Goal: Task Accomplishment & Management: Complete application form

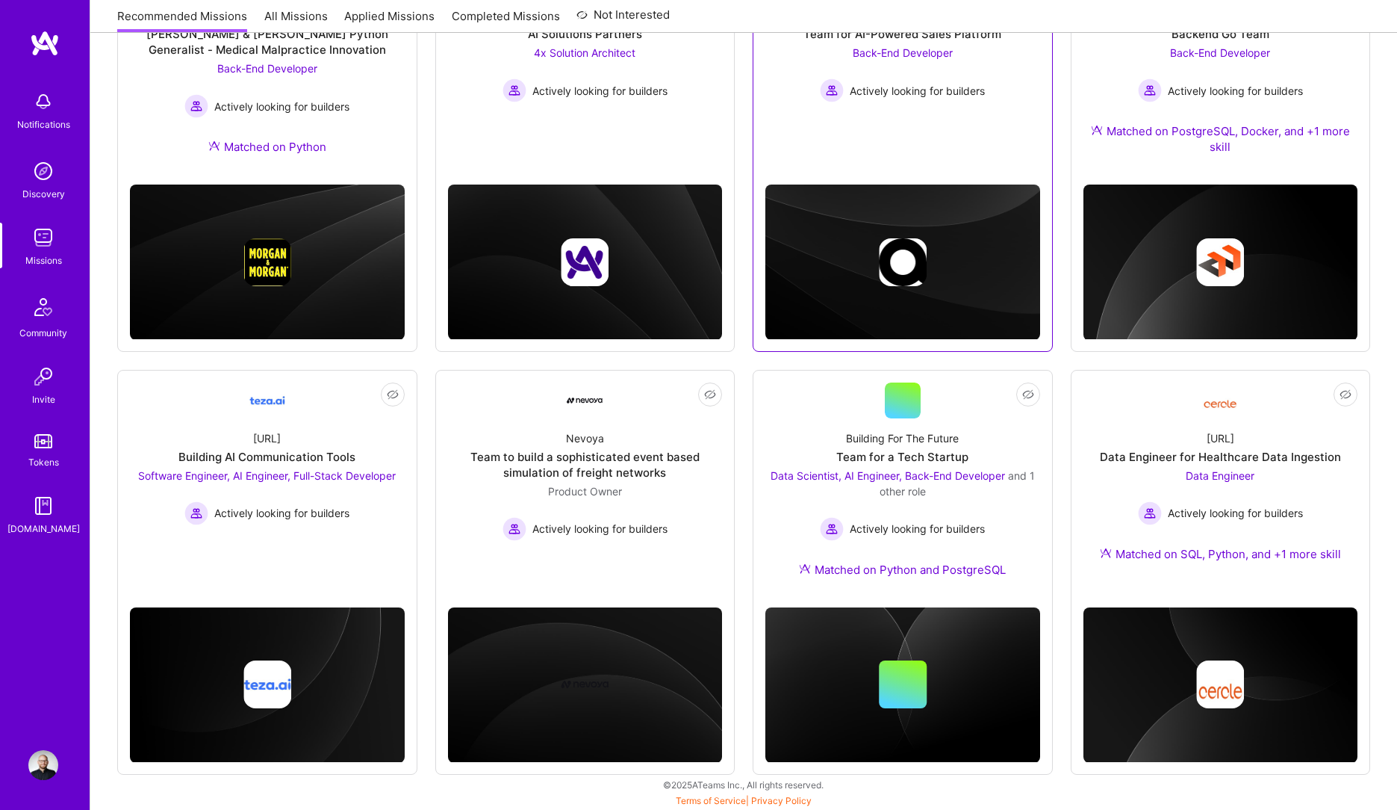
scroll to position [305, 0]
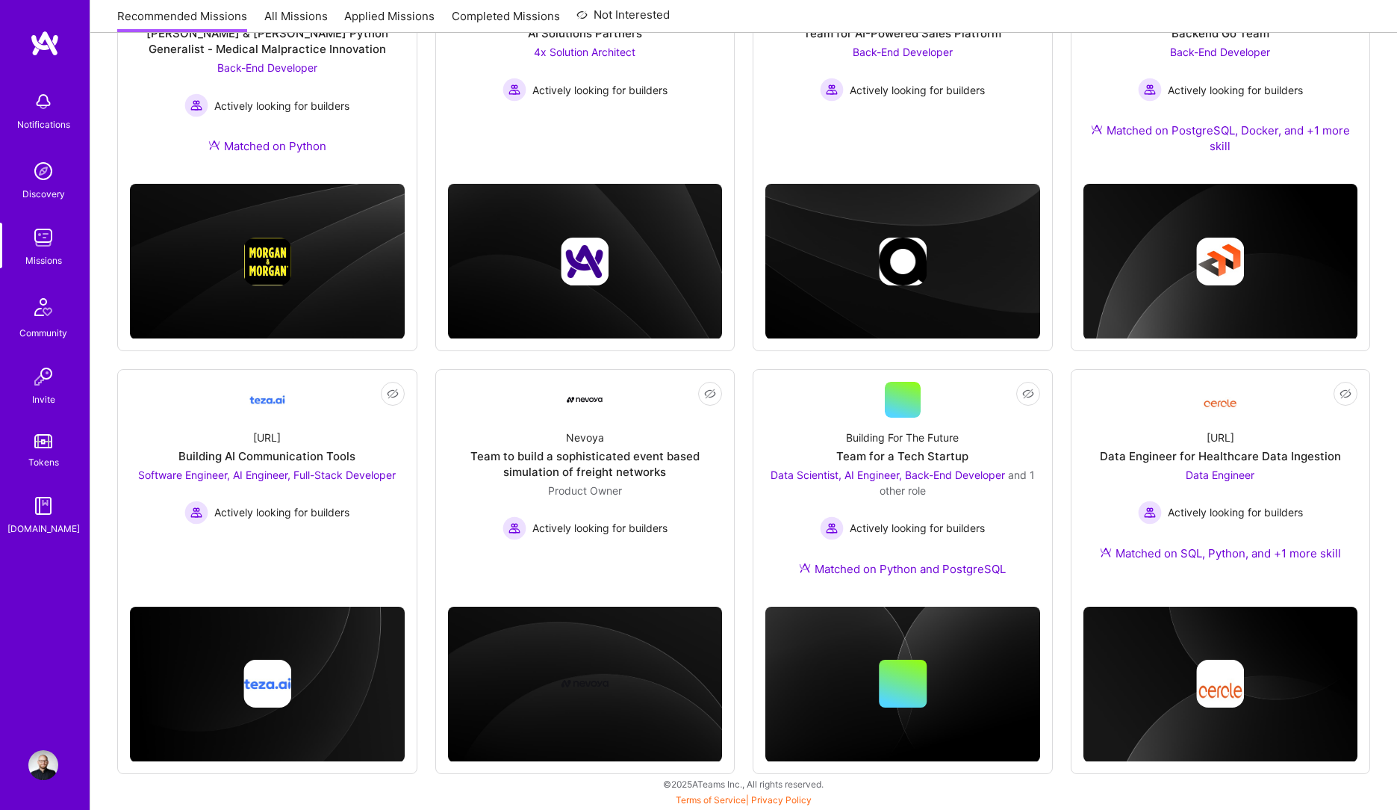
click at [1067, 404] on div "Not Interested [PERSON_NAME] & [PERSON_NAME] & [PERSON_NAME] Python Generalist …" at bounding box center [743, 359] width 1253 height 827
click at [1106, 408] on link "Not Interested [URL] Data Engineer for Healthcare Data Ingestion Data Engineer …" at bounding box center [1221, 480] width 275 height 197
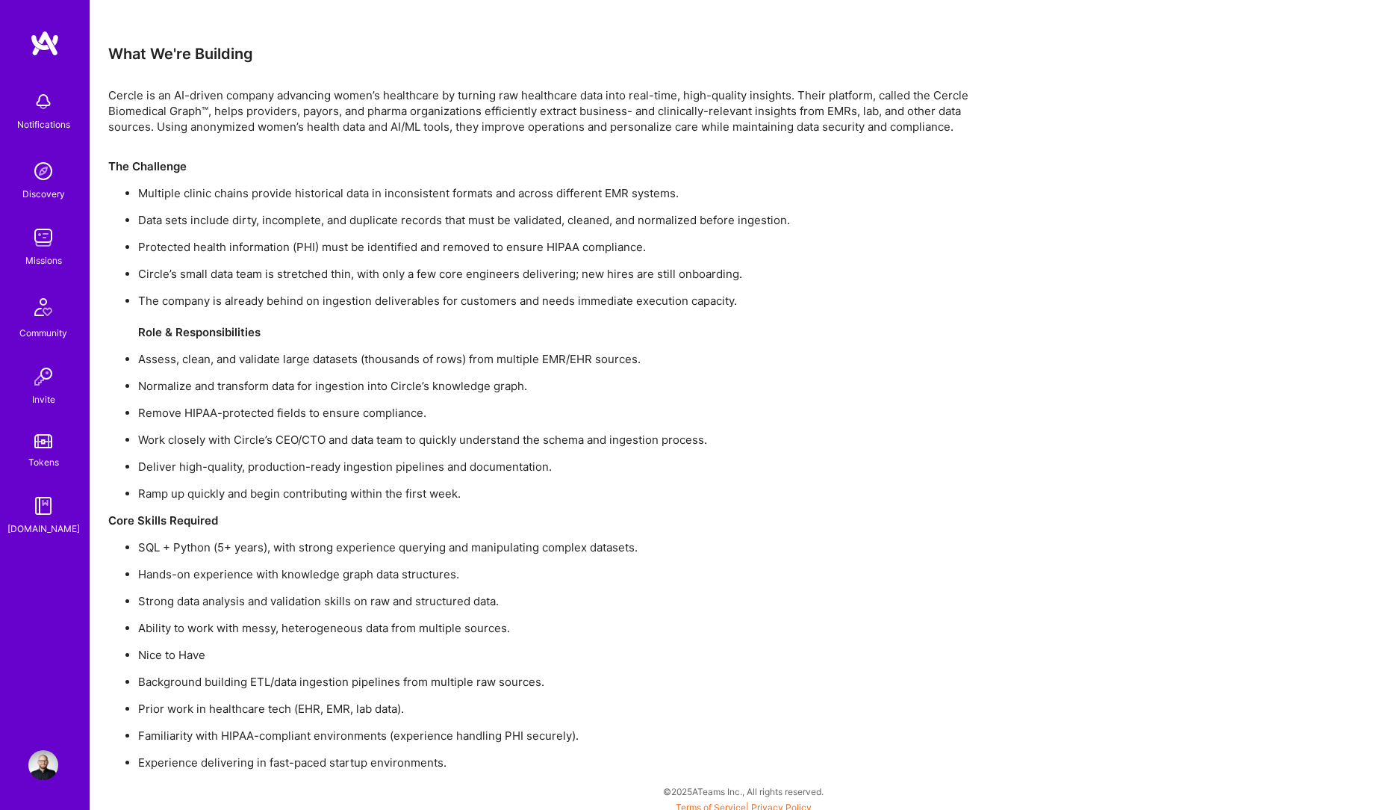
scroll to position [903, 0]
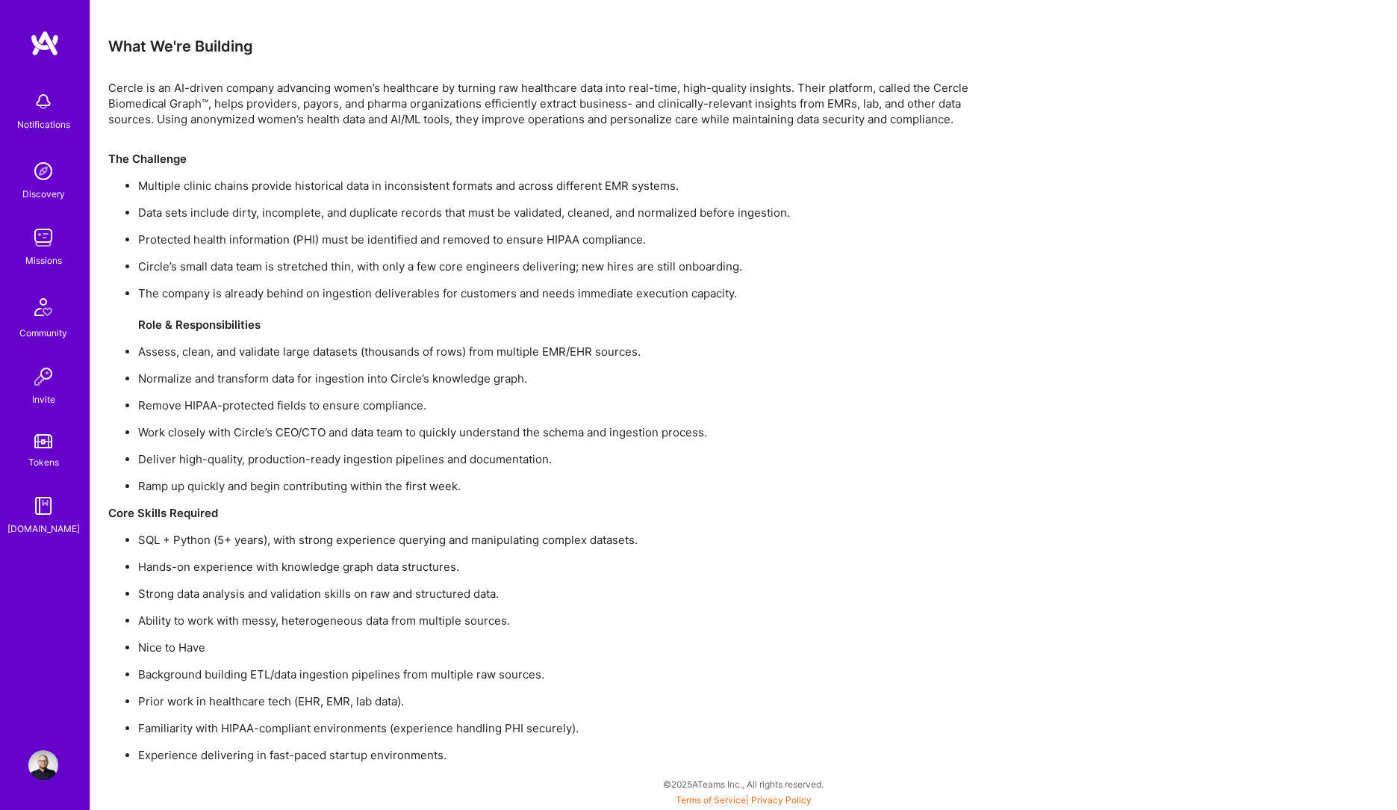
drag, startPoint x: 689, startPoint y: 467, endPoint x: 584, endPoint y: 468, distance: 104.6
click at [584, 468] on ul "Multiple clinic chains provide historical data in inconsistent formats and acro…" at bounding box center [556, 336] width 896 height 316
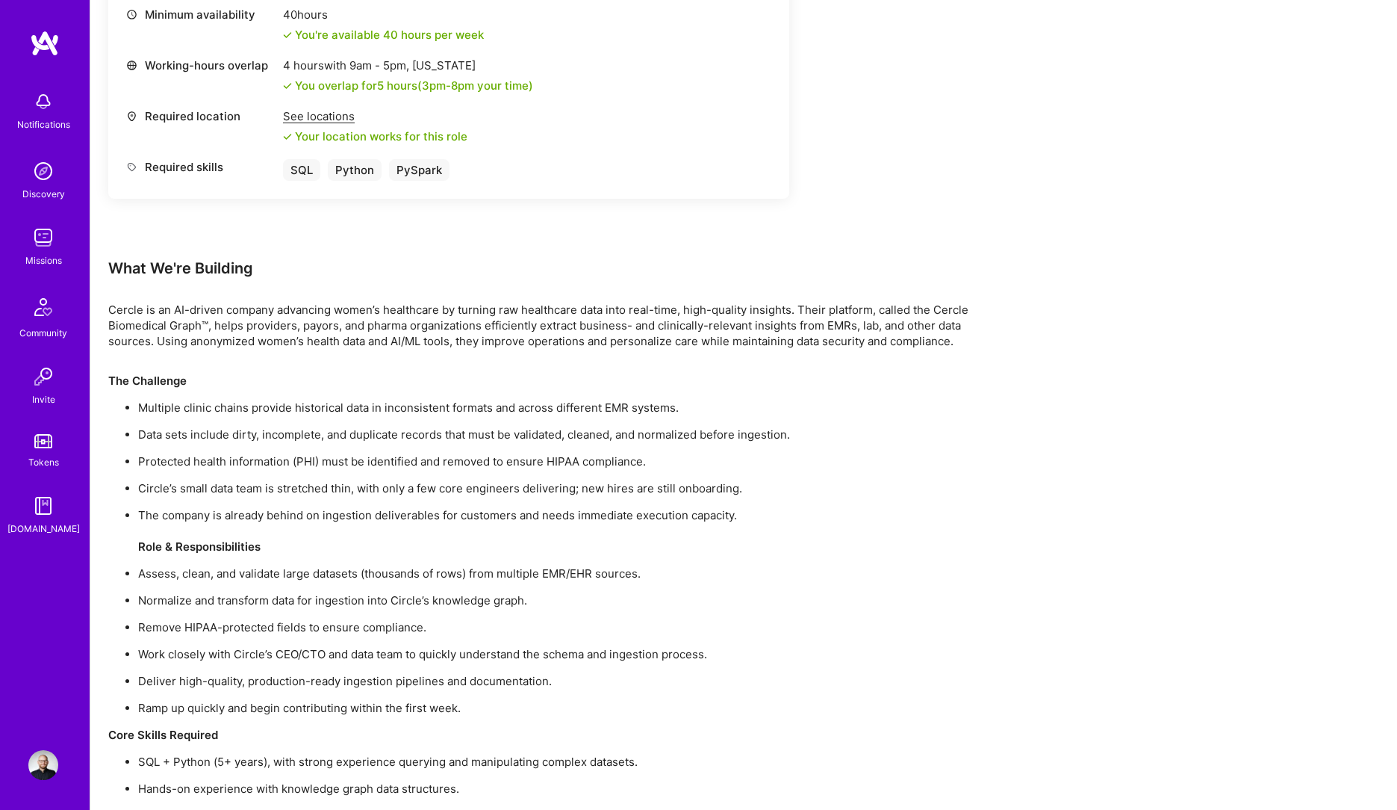
scroll to position [455, 0]
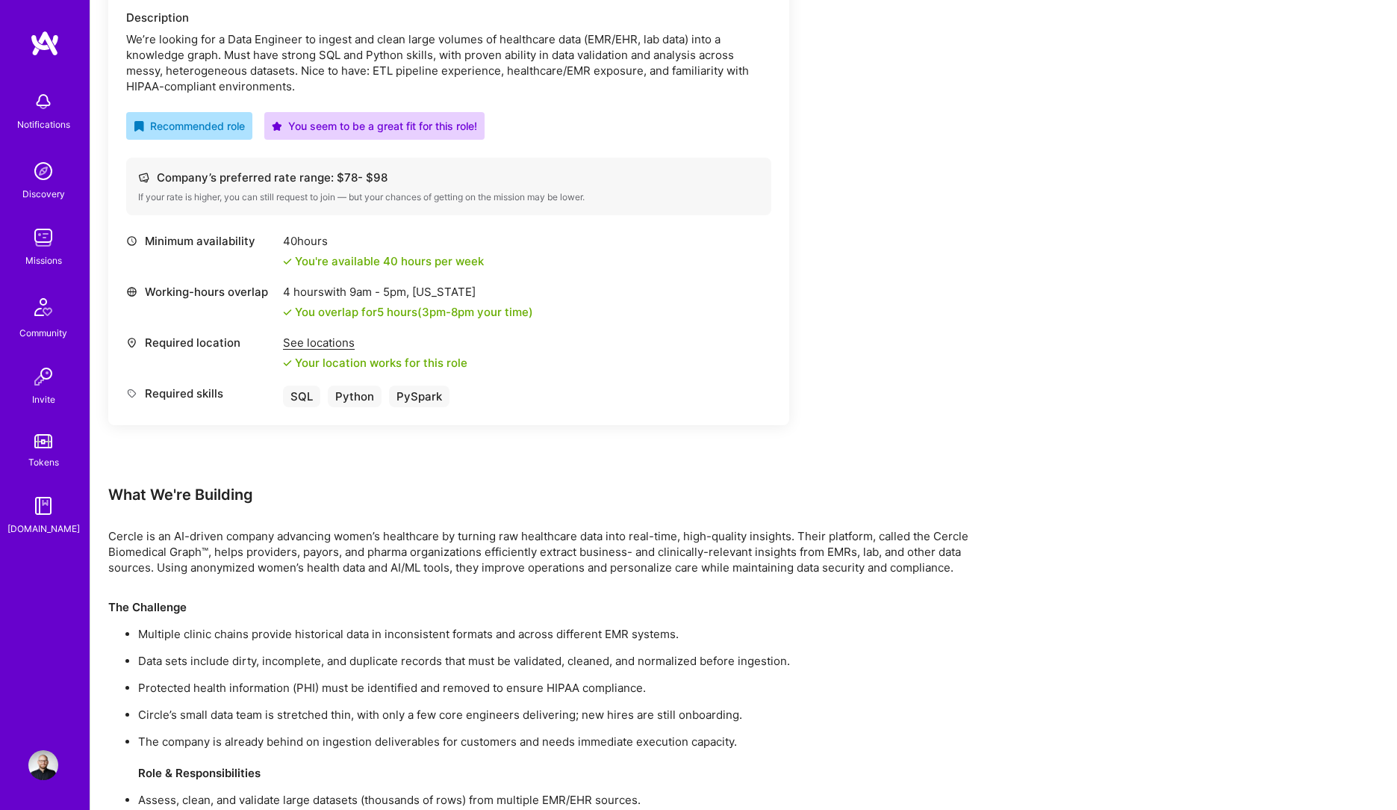
click at [288, 461] on div "Earn tokens for inviting a new [PERSON_NAME] to this mission Do you know the pe…" at bounding box center [448, 124] width 681 height 722
click at [302, 488] on div "What We're Building" at bounding box center [556, 494] width 896 height 19
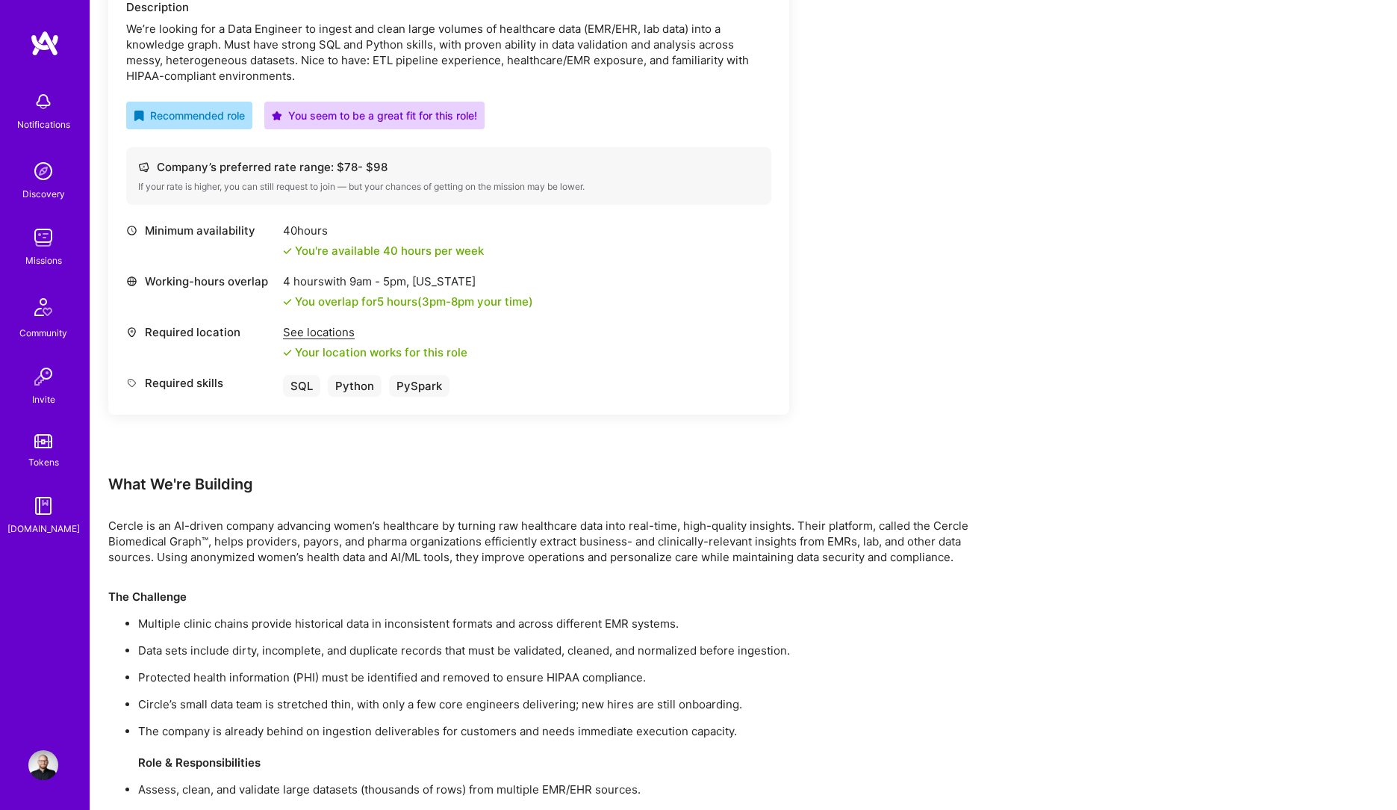
scroll to position [231, 0]
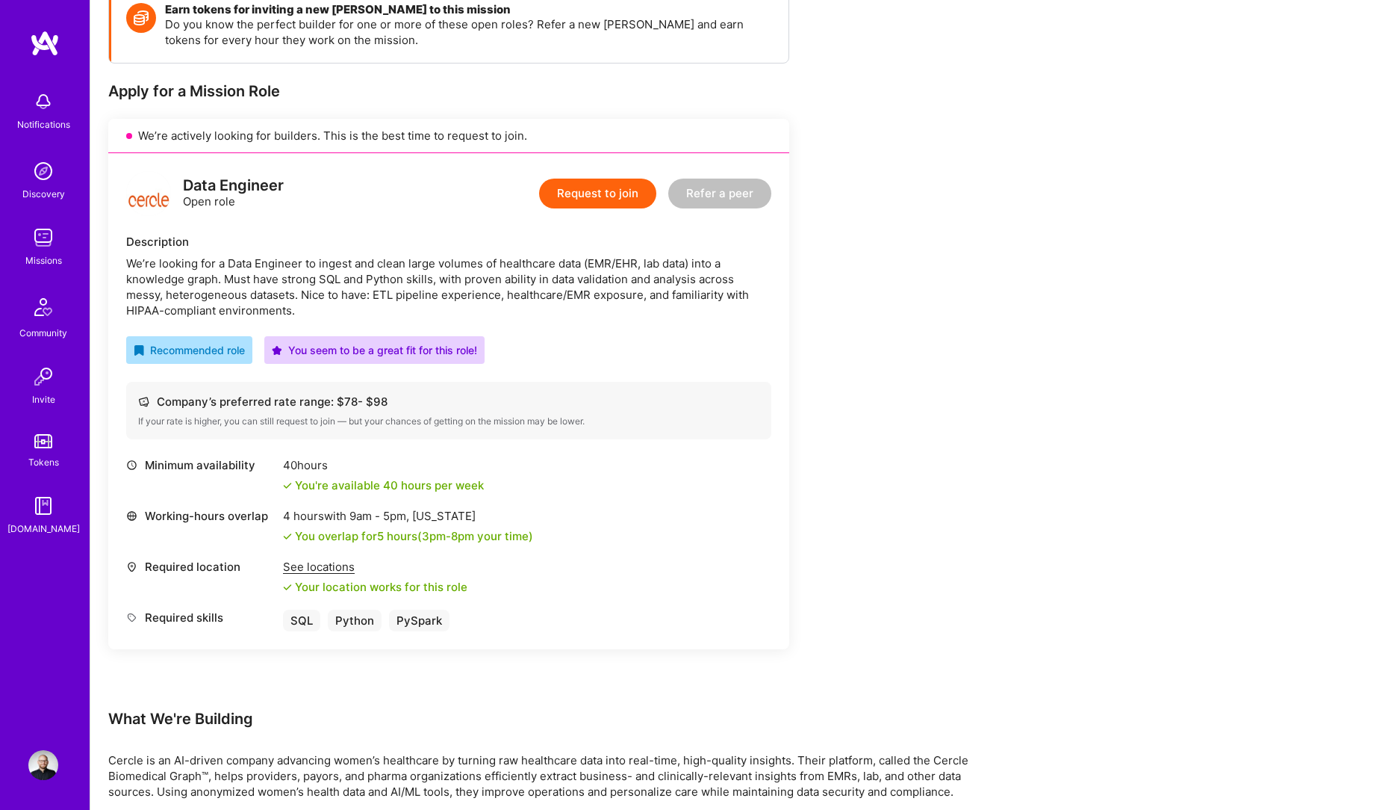
click at [601, 190] on button "Request to join" at bounding box center [597, 194] width 117 height 30
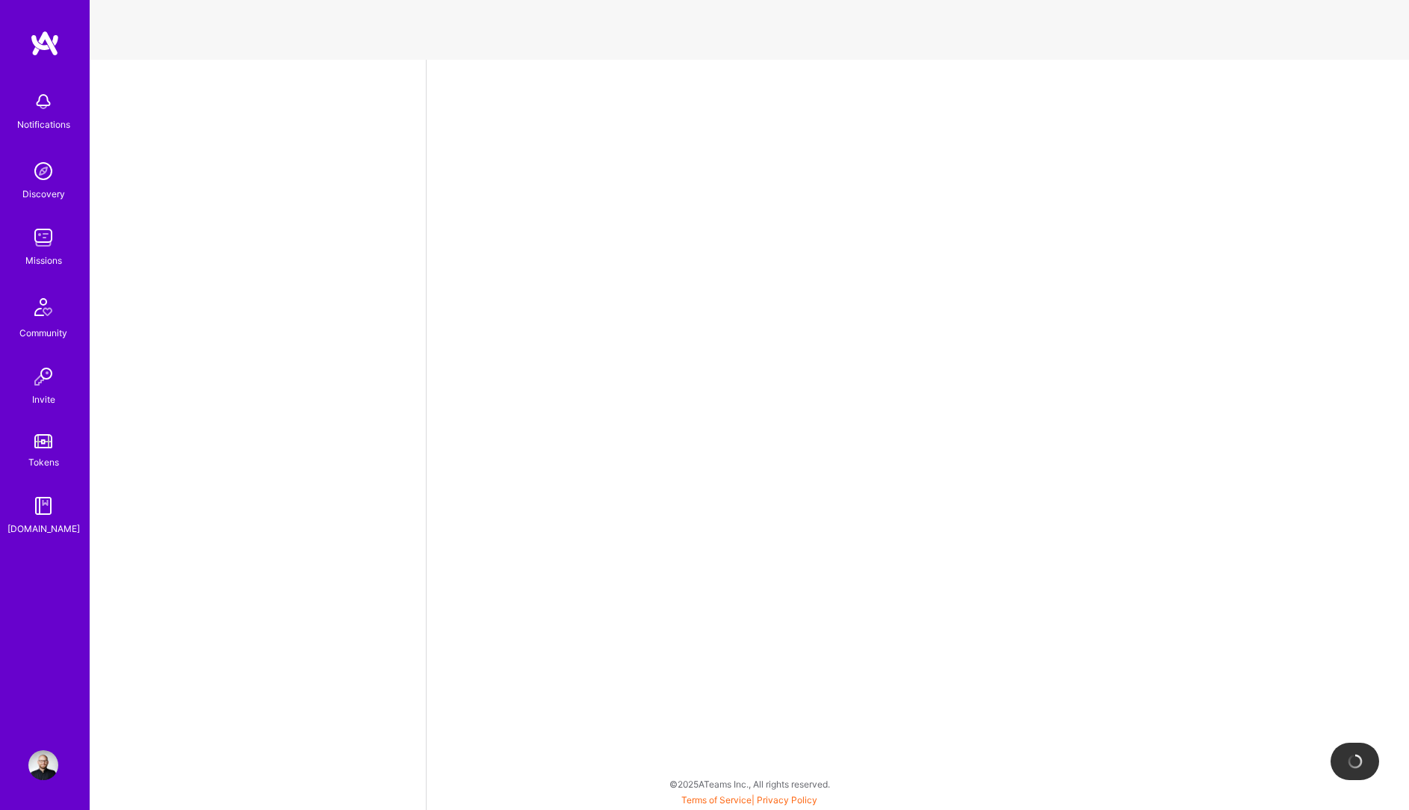
select select "PL"
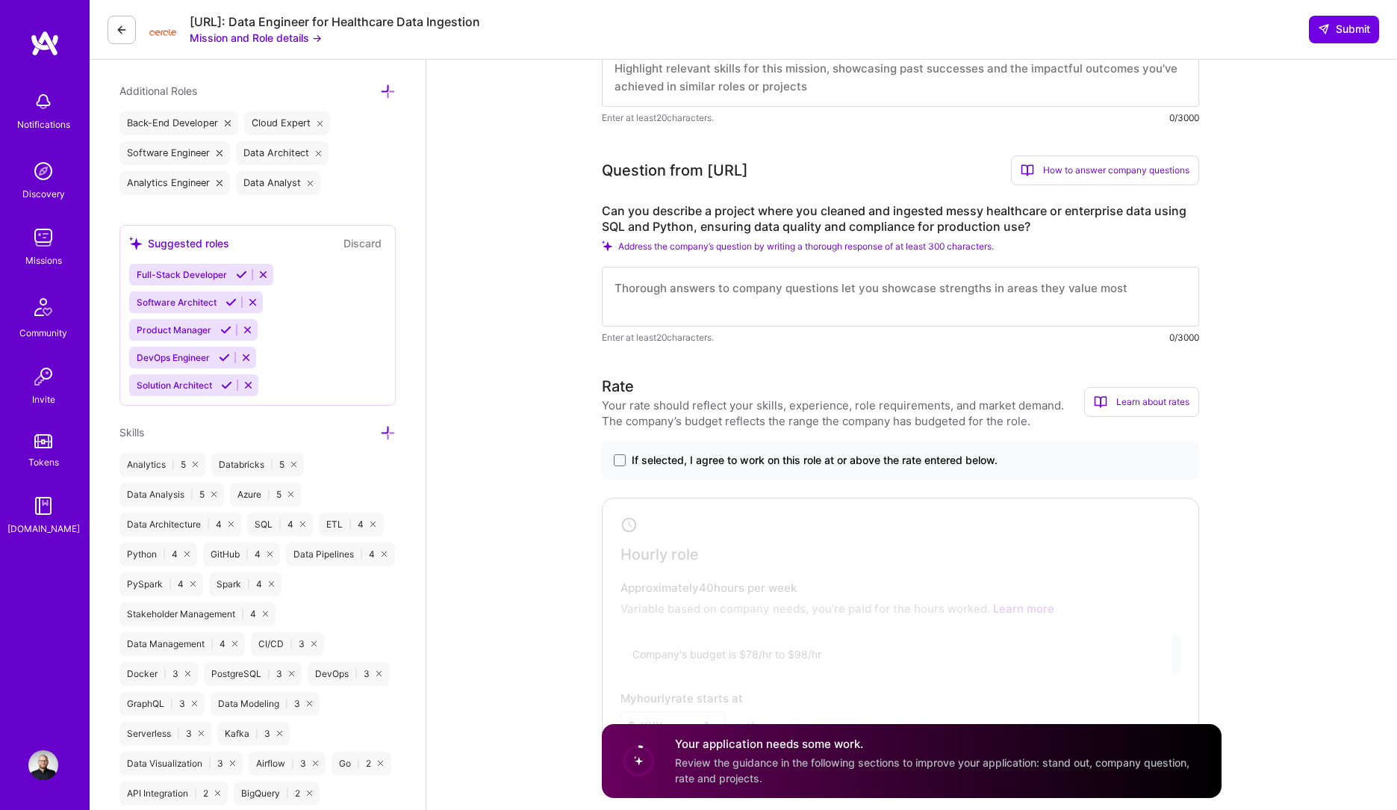
scroll to position [523, 0]
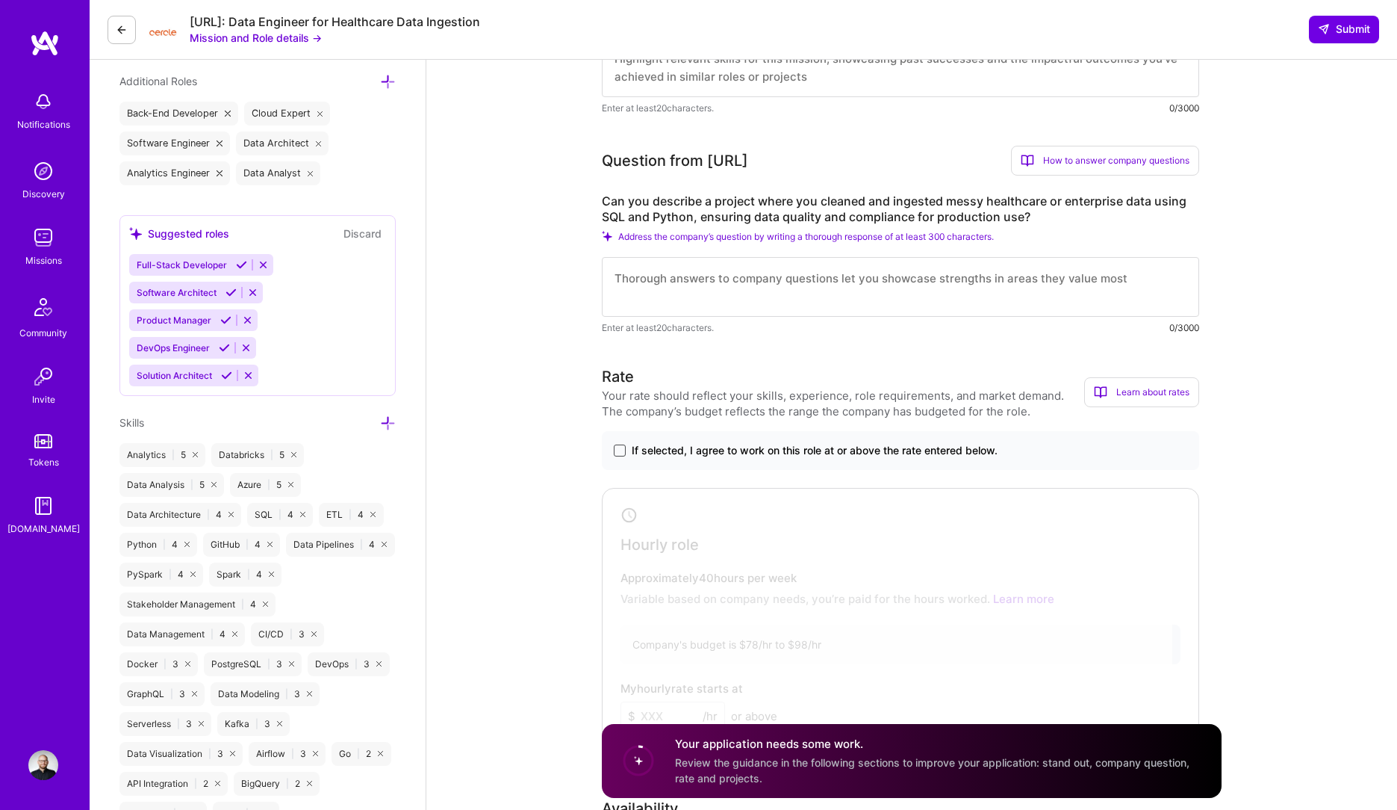
click at [618, 448] on span at bounding box center [620, 450] width 12 height 12
click at [0, 0] on input "If selected, I agree to work on this role at or above the rate entered below." at bounding box center [0, 0] width 0 height 0
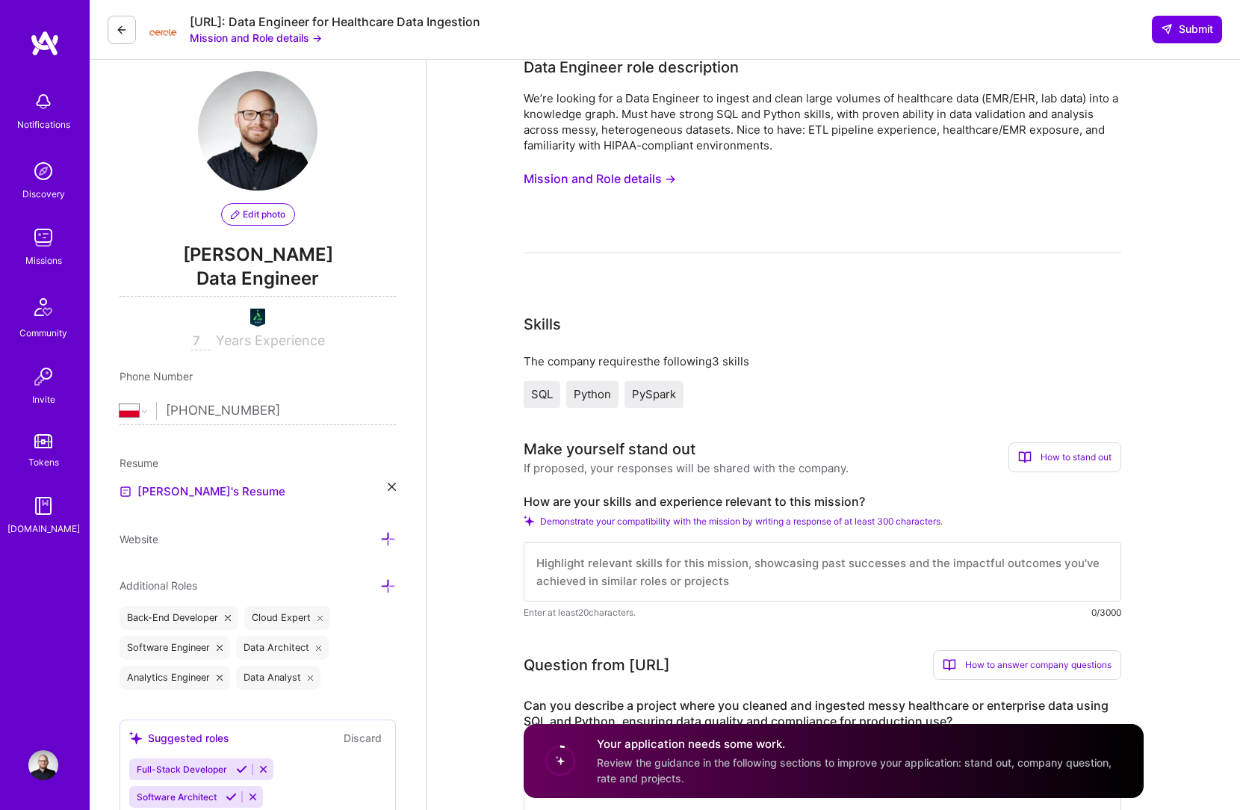
scroll to position [0, 0]
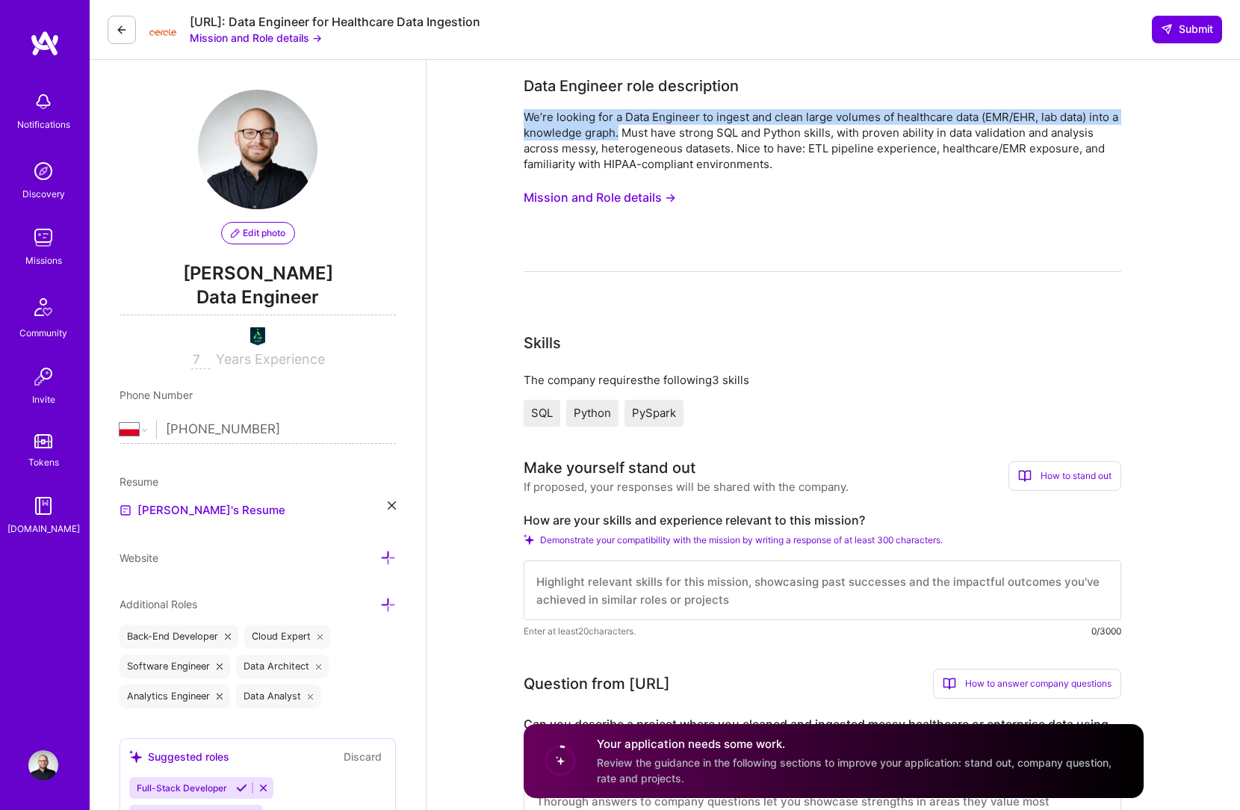
drag, startPoint x: 527, startPoint y: 114, endPoint x: 628, endPoint y: 137, distance: 104.4
click at [628, 137] on div "We’re looking for a Data Engineer to ingest and clean large volumes of healthca…" at bounding box center [823, 140] width 598 height 63
copy div "We’re looking for a Data Engineer to ingest and clean large volumes of healthca…"
